Goal: Task Accomplishment & Management: Use online tool/utility

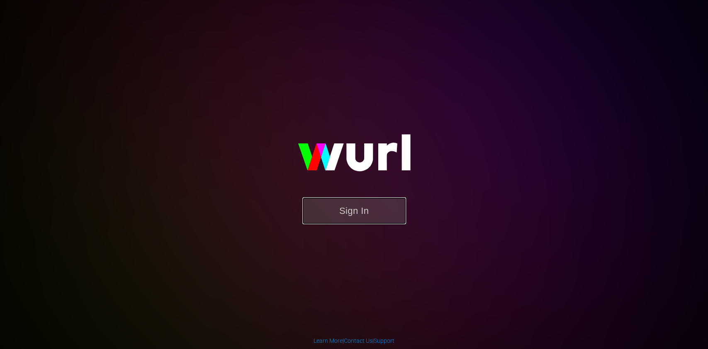
click at [329, 207] on button "Sign In" at bounding box center [354, 210] width 104 height 27
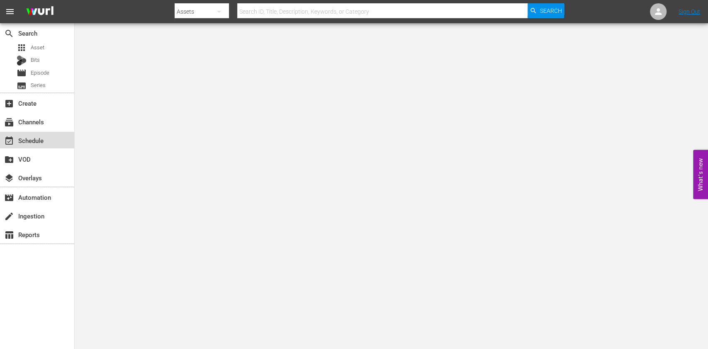
click at [39, 132] on div "event_available Schedule" at bounding box center [37, 140] width 74 height 17
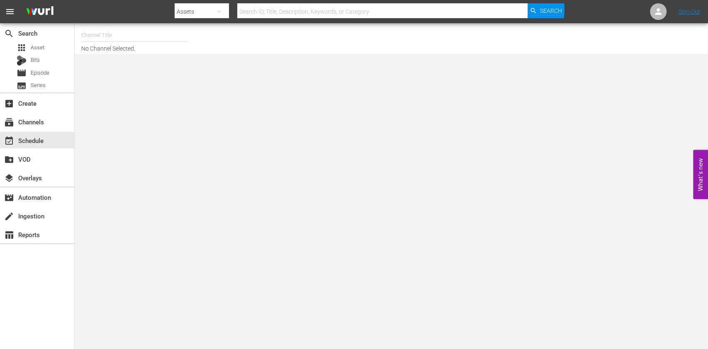
click at [150, 27] on input "text" at bounding box center [134, 35] width 106 height 20
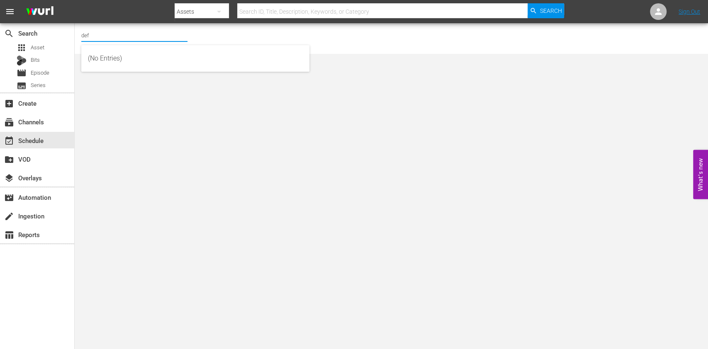
type input "defa"
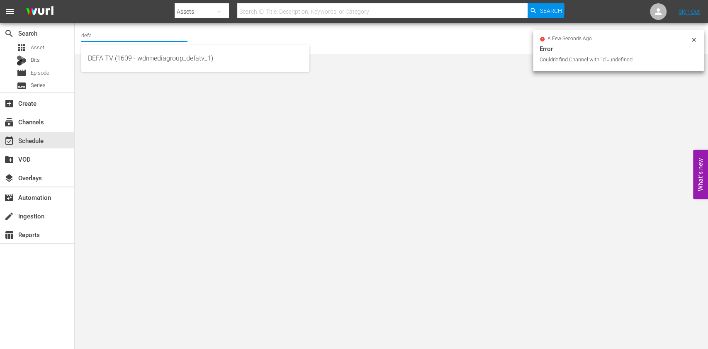
click at [129, 40] on input "defa" at bounding box center [134, 35] width 106 height 20
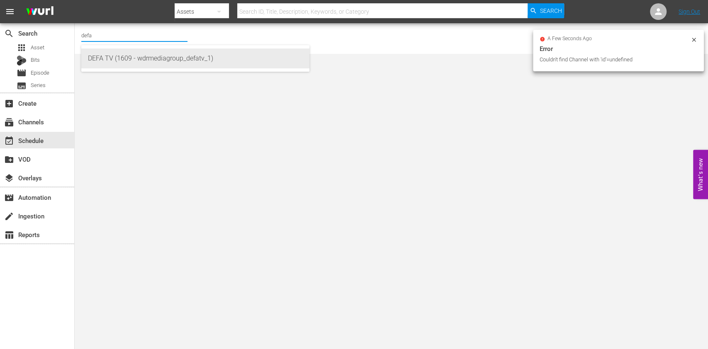
click at [126, 55] on div "DEFA TV (1609 - wdrmediagroup_defatv_1)" at bounding box center [195, 59] width 215 height 20
type input "DEFA TV (1609 - wdrmediagroup_defatv_1)"
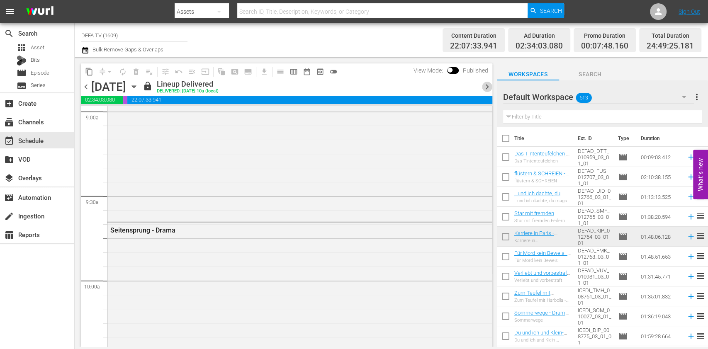
click at [485, 87] on span "chevron_right" at bounding box center [487, 87] width 10 height 10
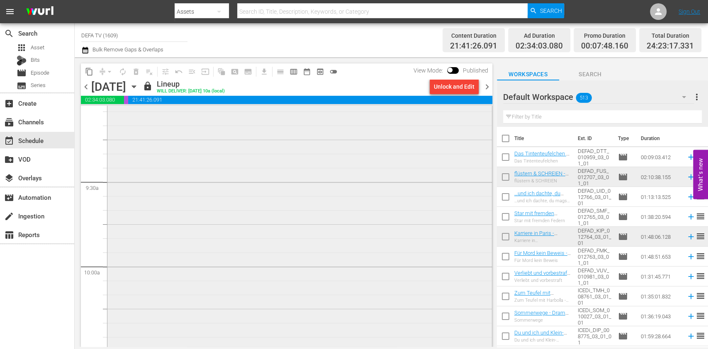
scroll to position [1461, 0]
click at [484, 86] on span "chevron_right" at bounding box center [487, 87] width 10 height 10
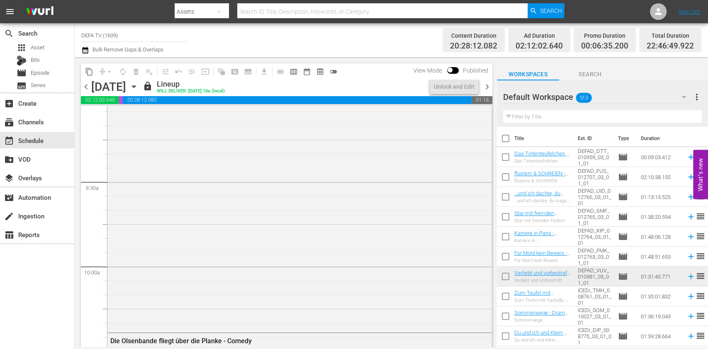
scroll to position [1475, 0]
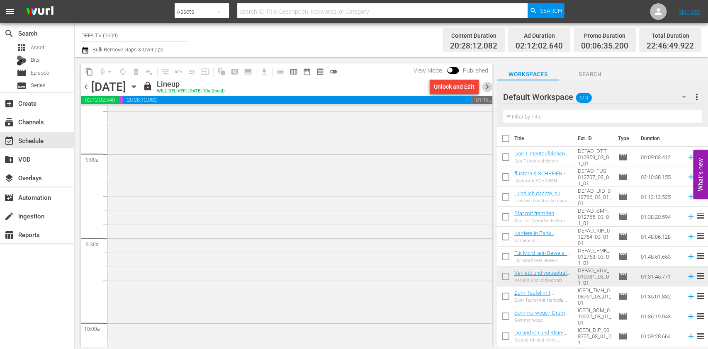
click at [484, 86] on span "chevron_right" at bounding box center [487, 87] width 10 height 10
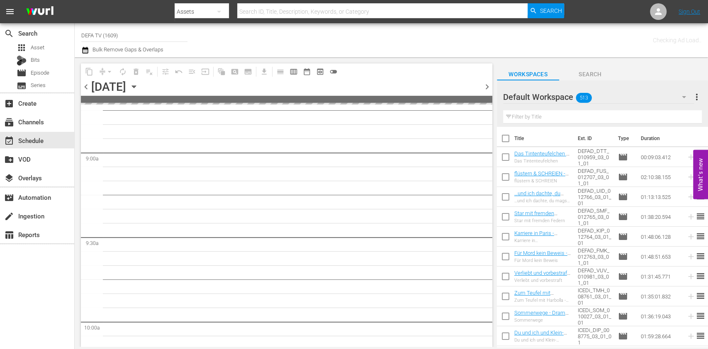
scroll to position [1532, 0]
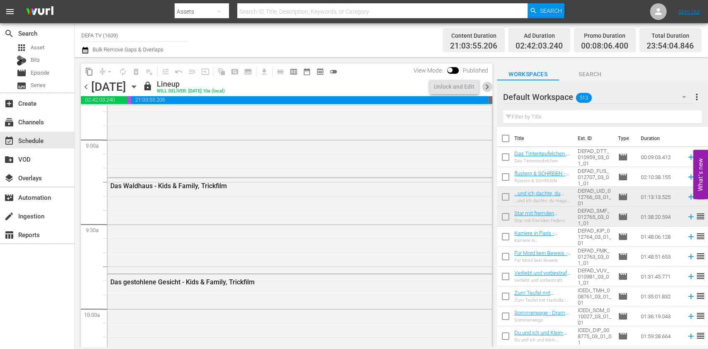
click at [484, 86] on span "chevron_right" at bounding box center [487, 87] width 10 height 10
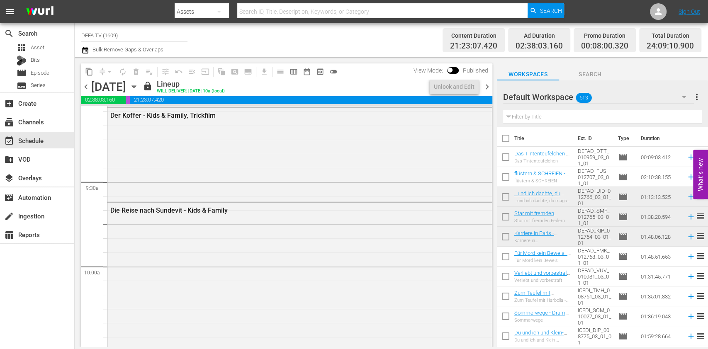
scroll to position [1461, 0]
